Goal: Task Accomplishment & Management: Manage account settings

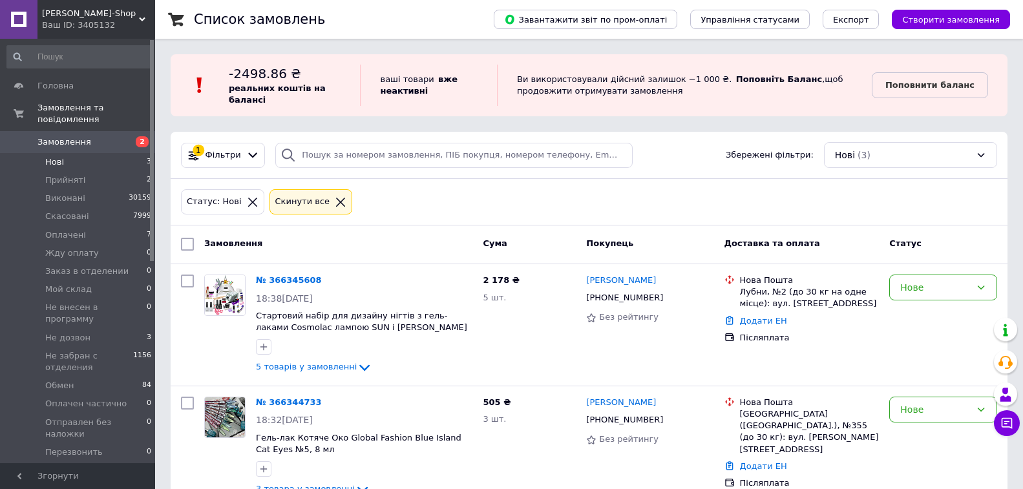
click at [335, 196] on icon at bounding box center [341, 202] width 12 height 12
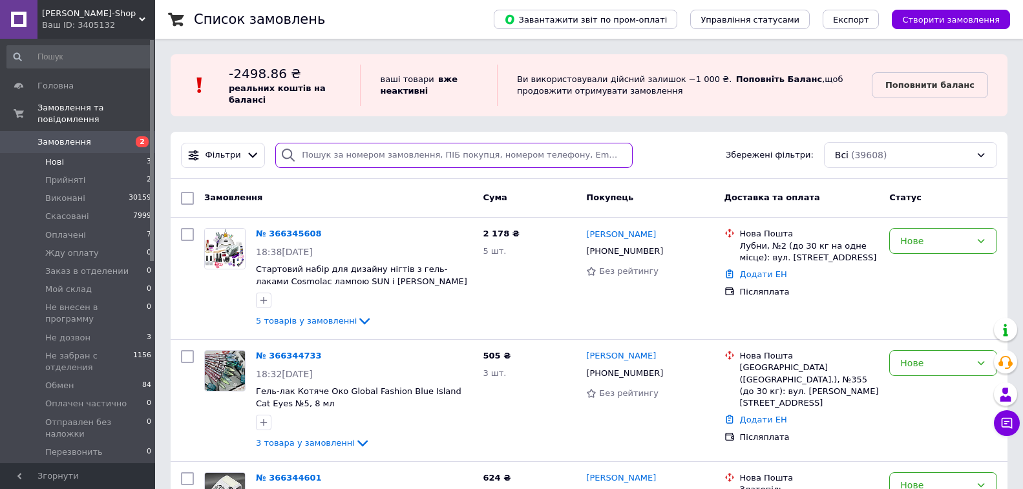
click at [362, 154] on input "search" at bounding box center [453, 155] width 357 height 25
paste input "0972522638"
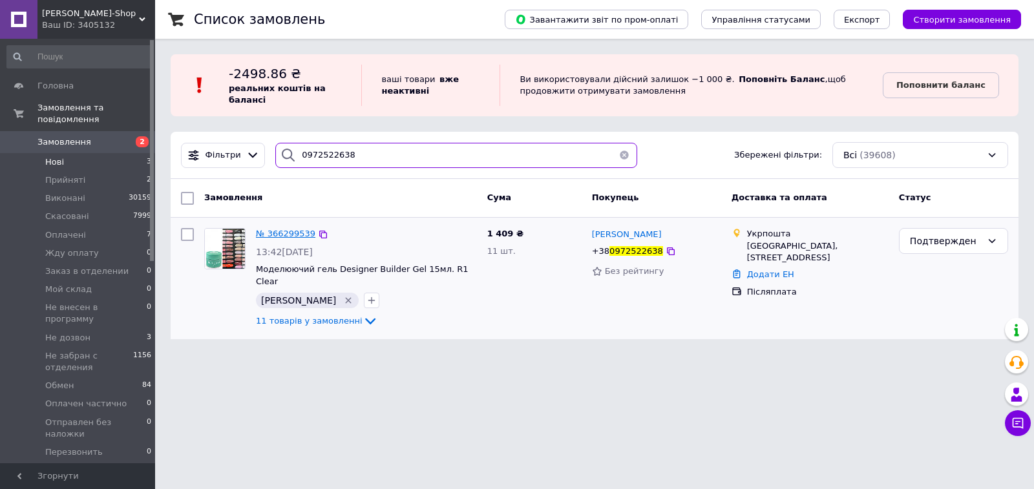
type input "0972522638"
click at [277, 233] on span "№ 366299539" at bounding box center [285, 234] width 59 height 10
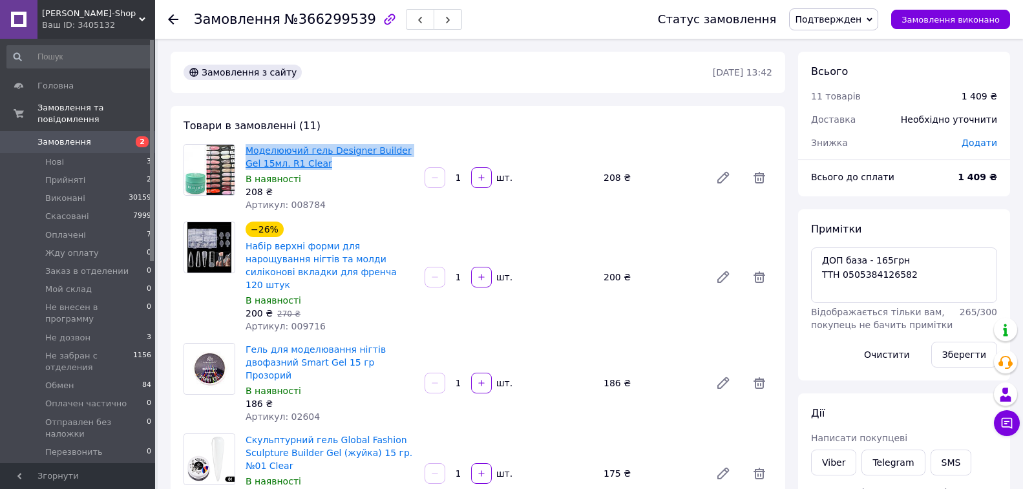
drag, startPoint x: 308, startPoint y: 168, endPoint x: 248, endPoint y: 150, distance: 62.1
click at [248, 150] on span "Моделюючий гель Designer Builder Gel 15мл. R1 Clear" at bounding box center [330, 157] width 169 height 26
copy link "Моделюючий гель Designer Builder Gel 15мл. R1 Clear"
click at [723, 179] on icon at bounding box center [723, 178] width 10 height 10
click at [59, 17] on span "[PERSON_NAME]-Shop" at bounding box center [90, 14] width 97 height 12
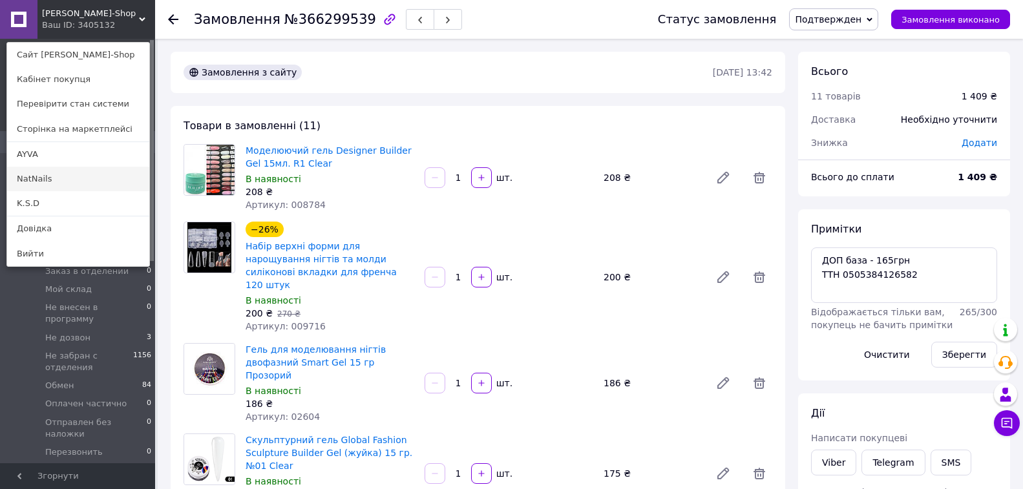
click at [39, 186] on link "NatNails" at bounding box center [78, 179] width 142 height 25
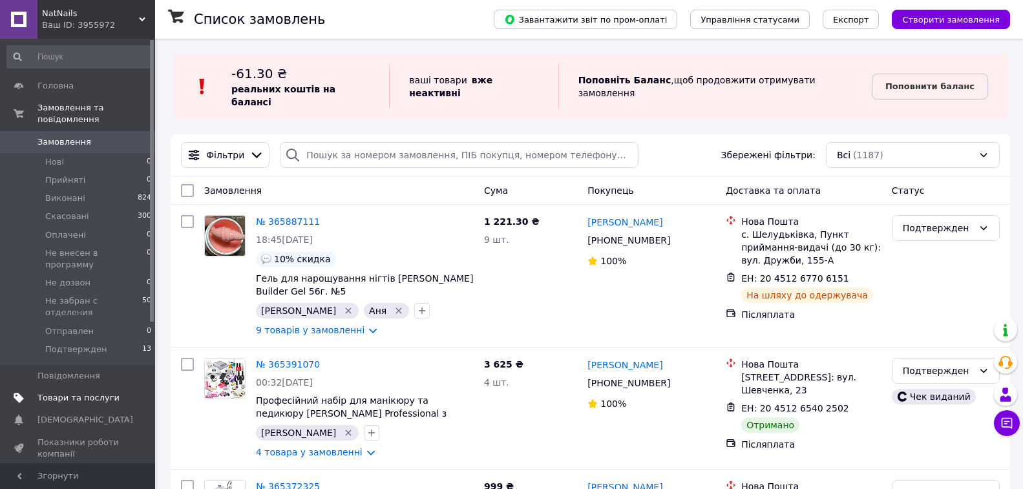
click at [70, 392] on span "Товари та послуги" at bounding box center [78, 398] width 82 height 12
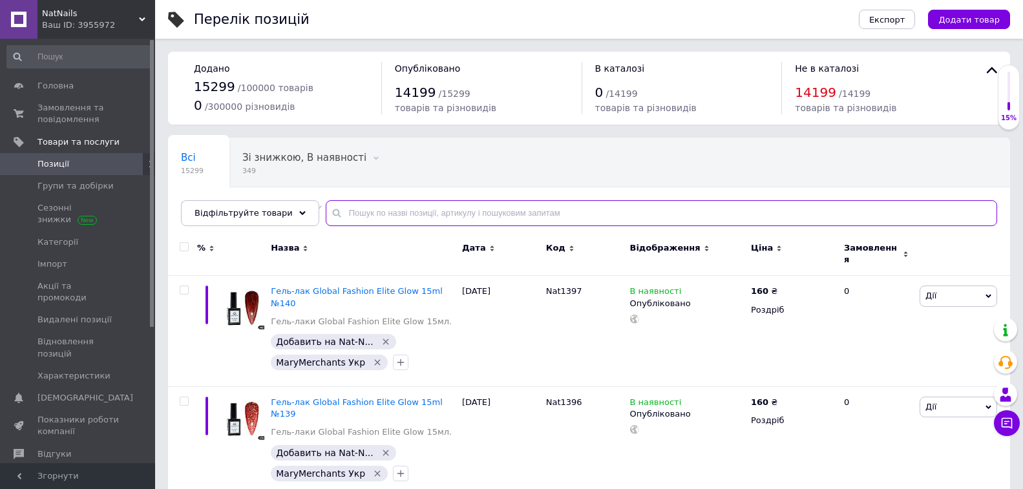
click at [344, 219] on input "text" at bounding box center [661, 213] width 671 height 26
paste input "Моделюючий гель Designer Builder Gel 15мл. R1 Clear"
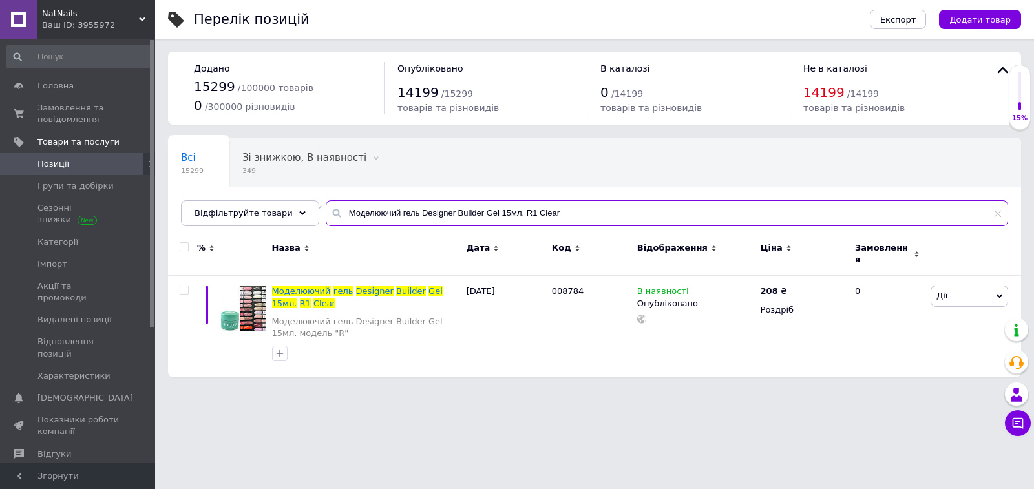
type input "Моделюючий гель Designer Builder Gel 15мл. R1 Clear"
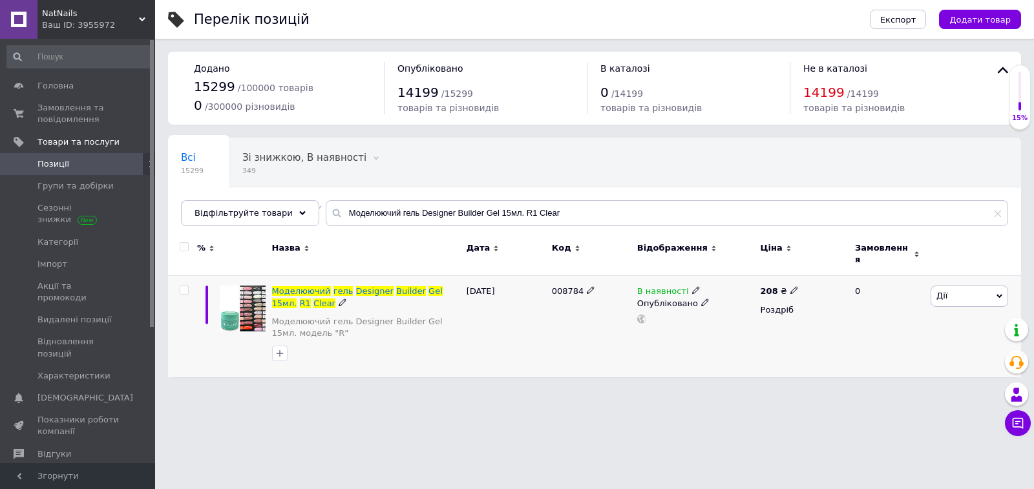
click at [587, 286] on icon at bounding box center [591, 290] width 8 height 8
drag, startPoint x: 587, startPoint y: 284, endPoint x: 538, endPoint y: 284, distance: 48.5
click at [538, 284] on div "Моделюючий гель Designer Builder Gel 15мл. R1 Clear Моделюючий гель Designer Bu…" at bounding box center [594, 326] width 853 height 101
type input "20102378"
click at [576, 390] on html "NatNails Ваш ID: 3955972 Сайт NatNails Кабінет покупця Перевірити стан системи …" at bounding box center [517, 195] width 1034 height 390
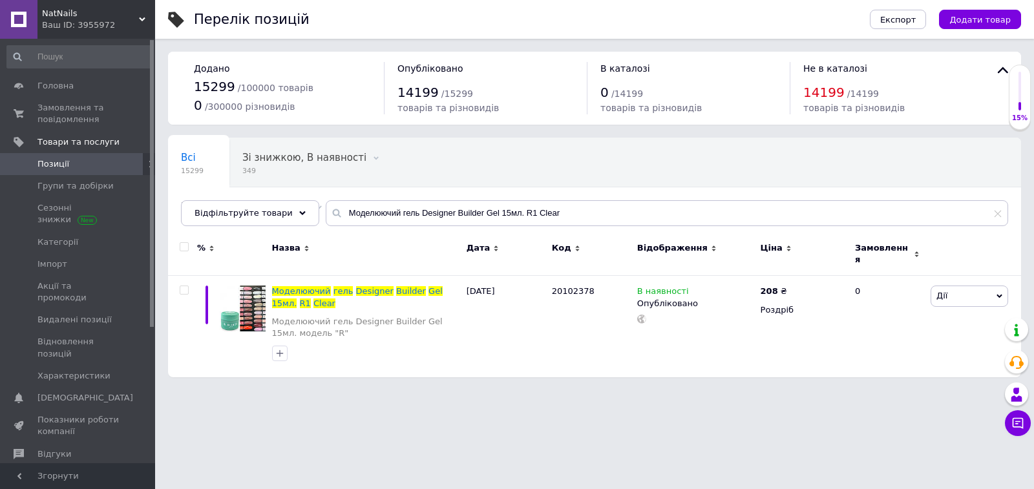
click at [115, 22] on div "Ваш ID: 3955972" at bounding box center [98, 25] width 113 height 12
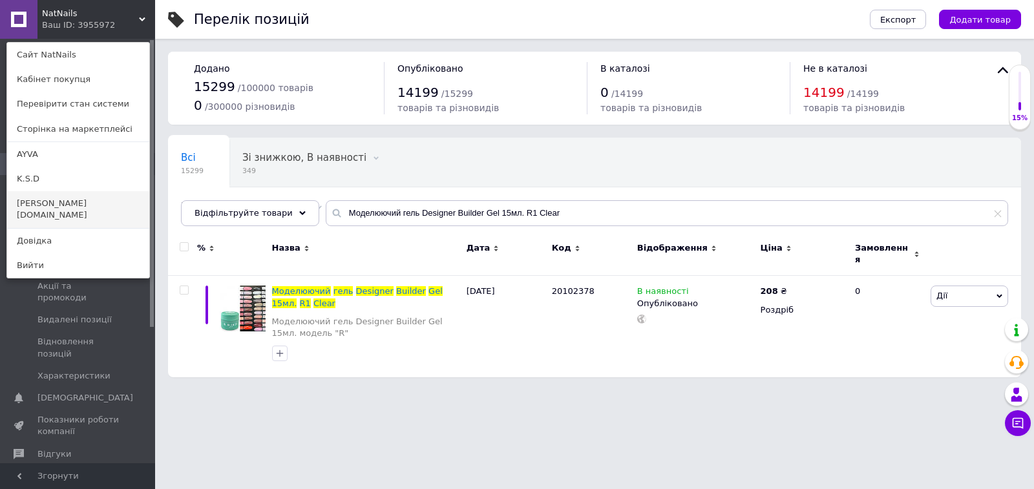
click at [38, 207] on link "mary-shop.in.ua" at bounding box center [78, 209] width 142 height 36
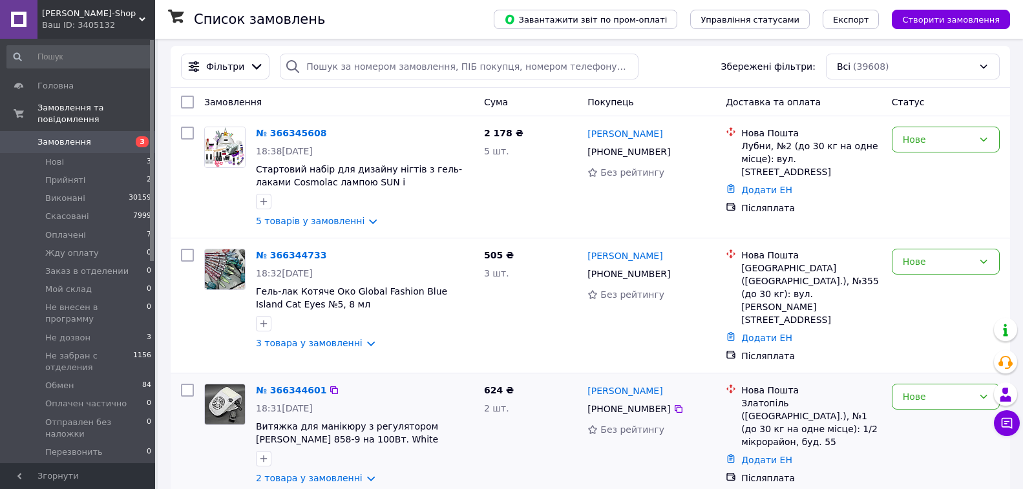
scroll to position [258, 0]
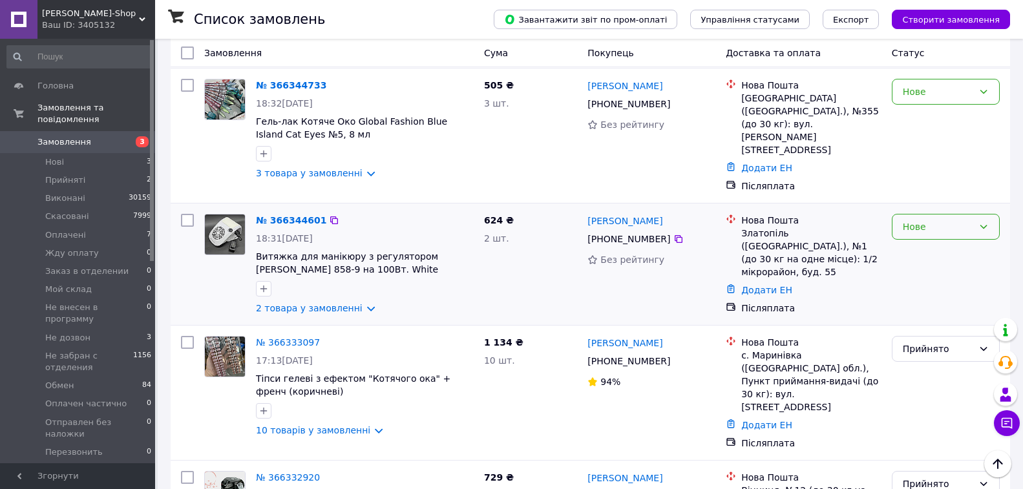
click at [907, 222] on div "Нове" at bounding box center [938, 227] width 70 height 14
click at [919, 244] on li "Прийнято" at bounding box center [945, 242] width 107 height 23
click at [953, 97] on div "Нове" at bounding box center [938, 92] width 70 height 14
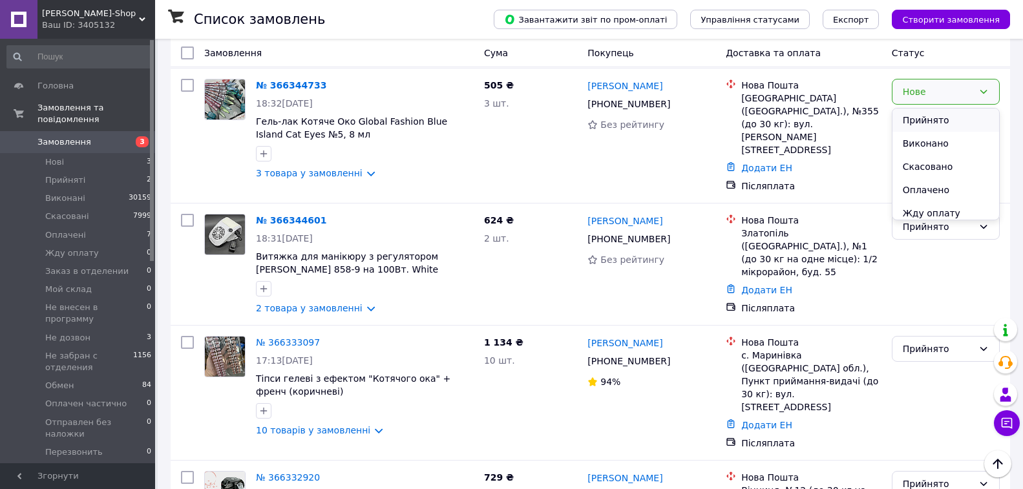
click at [943, 121] on li "Прийнято" at bounding box center [945, 120] width 107 height 23
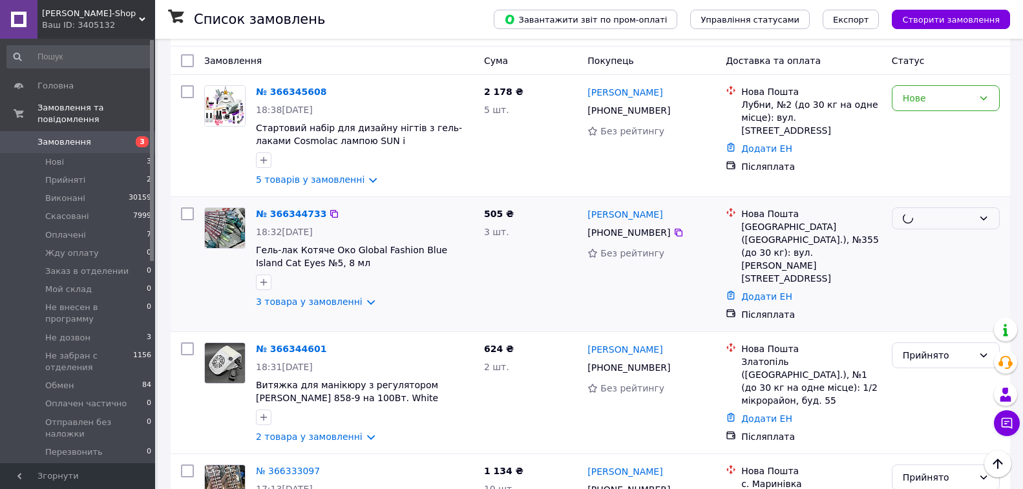
scroll to position [129, 0]
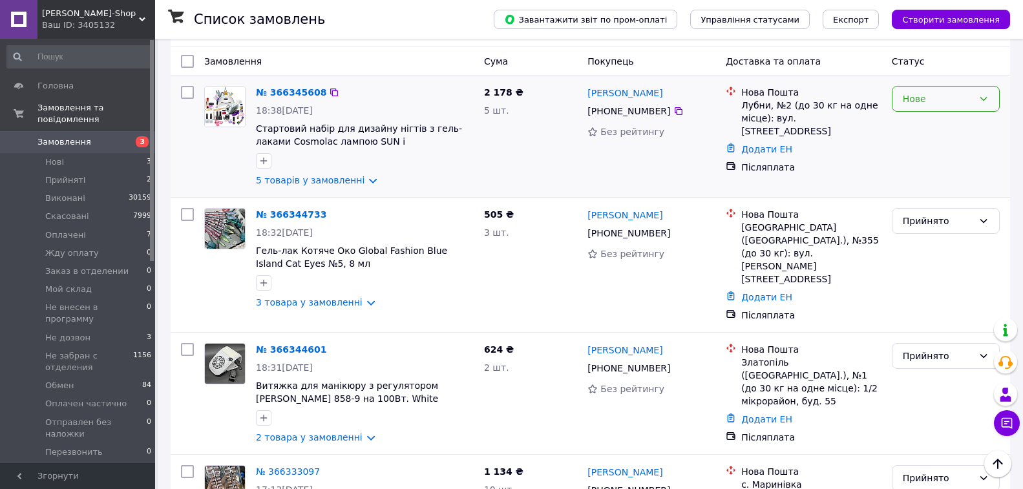
click at [928, 99] on div "Нове" at bounding box center [938, 99] width 70 height 14
click at [918, 134] on li "Прийнято" at bounding box center [945, 127] width 107 height 23
